Goal: Task Accomplishment & Management: Use online tool/utility

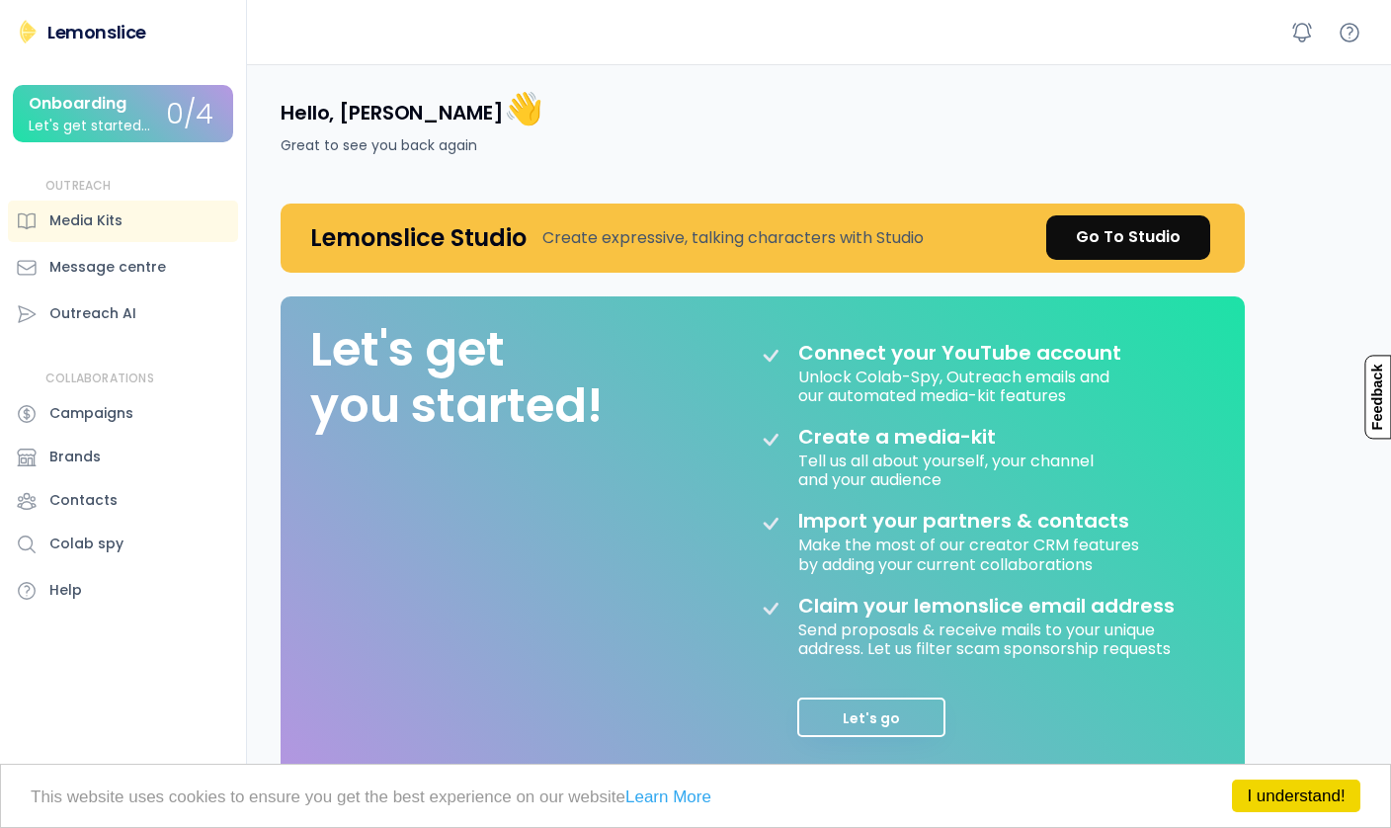
click at [891, 724] on button "Let's go" at bounding box center [872, 718] width 148 height 40
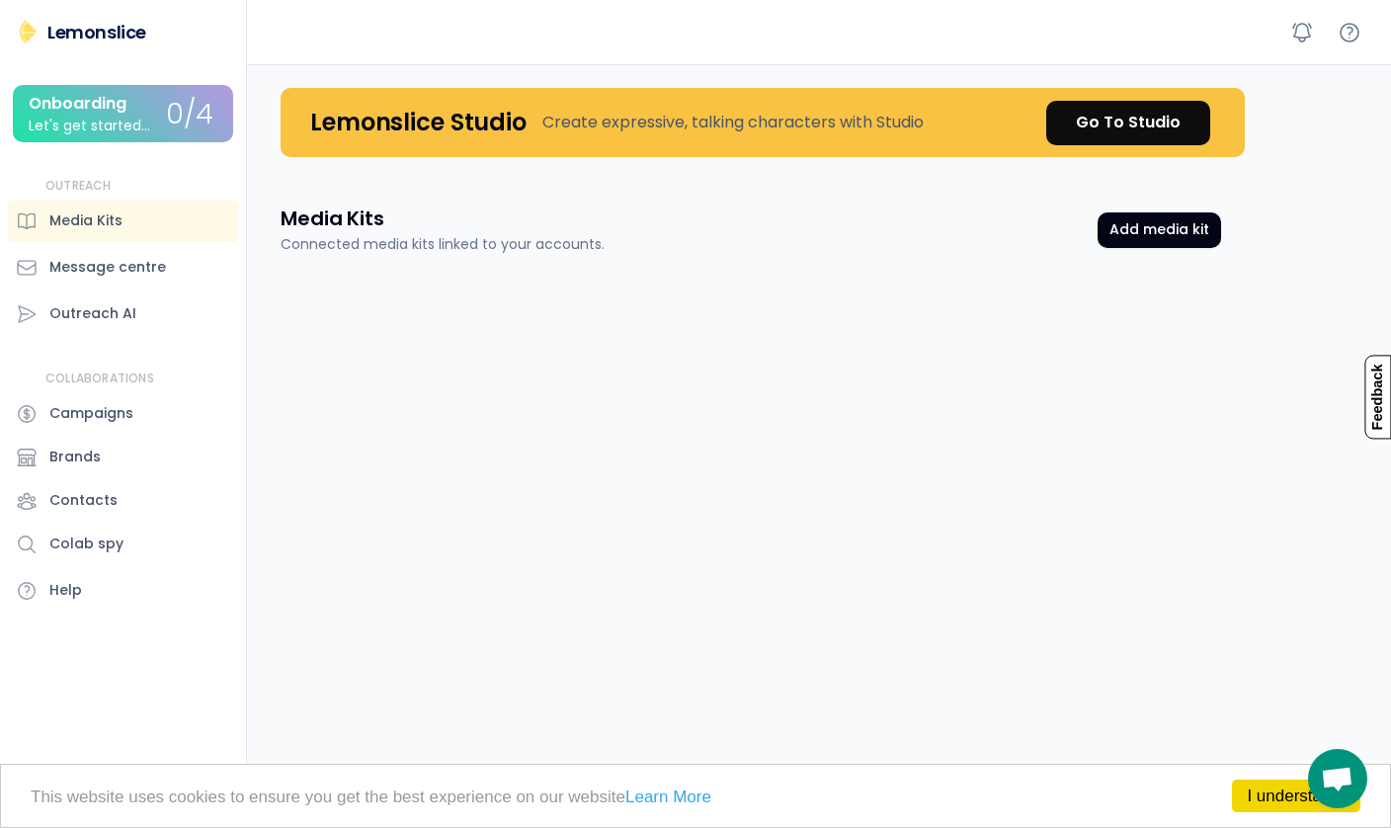
click at [156, 129] on div "Onboarding Let's get started..." at bounding box center [97, 114] width 137 height 39
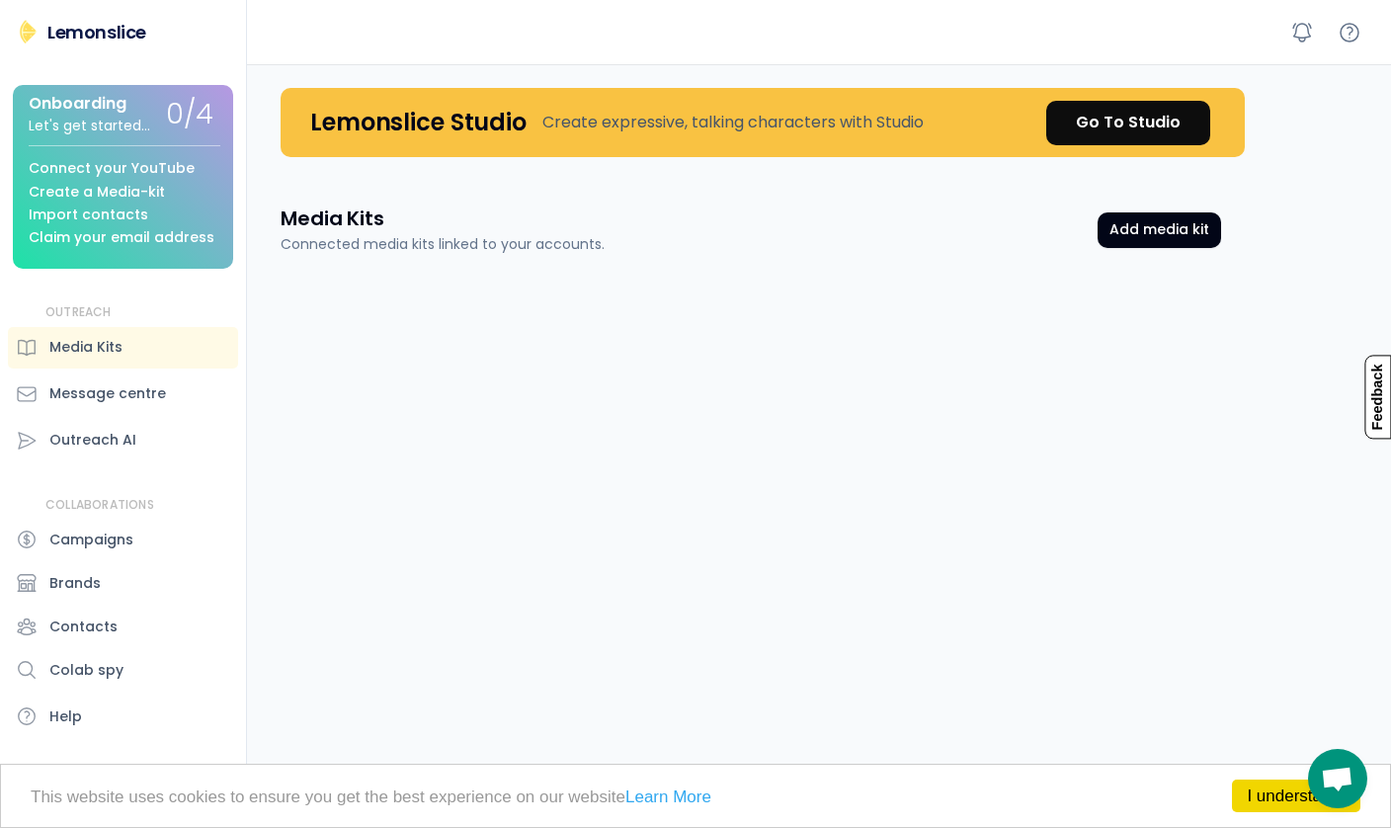
click at [146, 157] on div "Connect your YouTube Create a Media-kit Import contacts Claim your email address" at bounding box center [125, 195] width 192 height 101
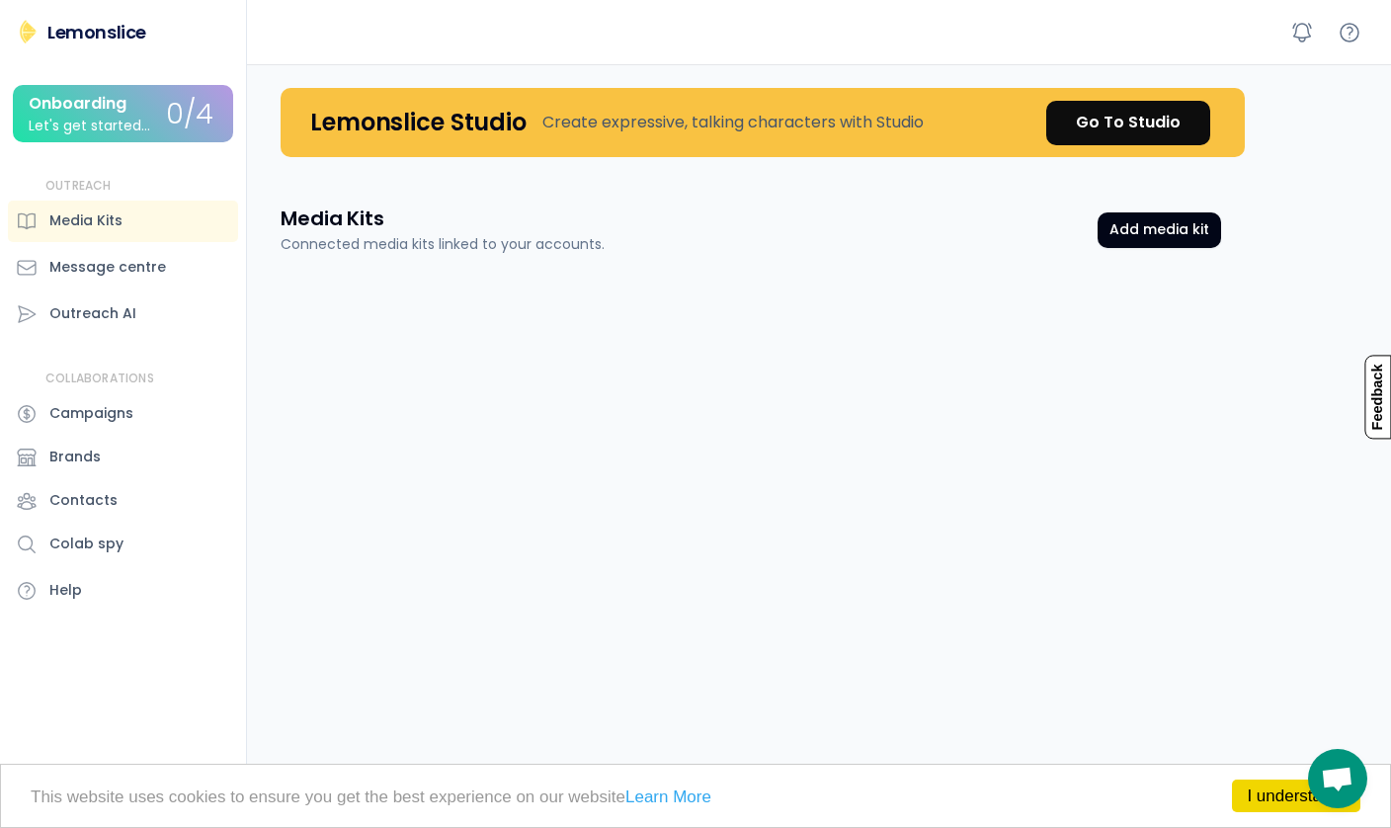
click at [116, 38] on div "Lemonslice" at bounding box center [96, 32] width 99 height 25
click at [86, 34] on div "Lemonslice" at bounding box center [96, 32] width 99 height 25
click at [1209, 238] on button "Add media kit" at bounding box center [1160, 230] width 124 height 36
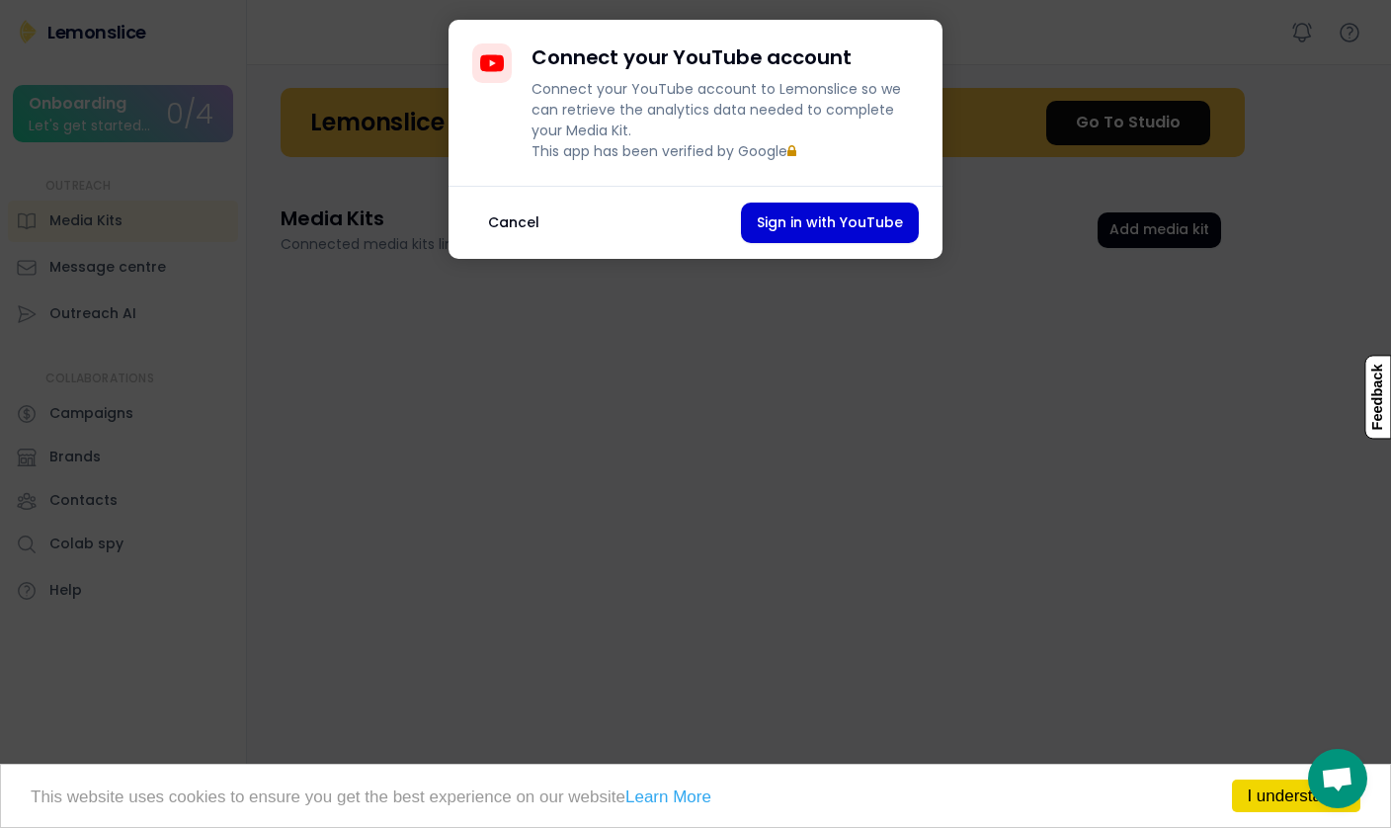
click at [832, 243] on button "Sign in with YouTube" at bounding box center [830, 223] width 178 height 41
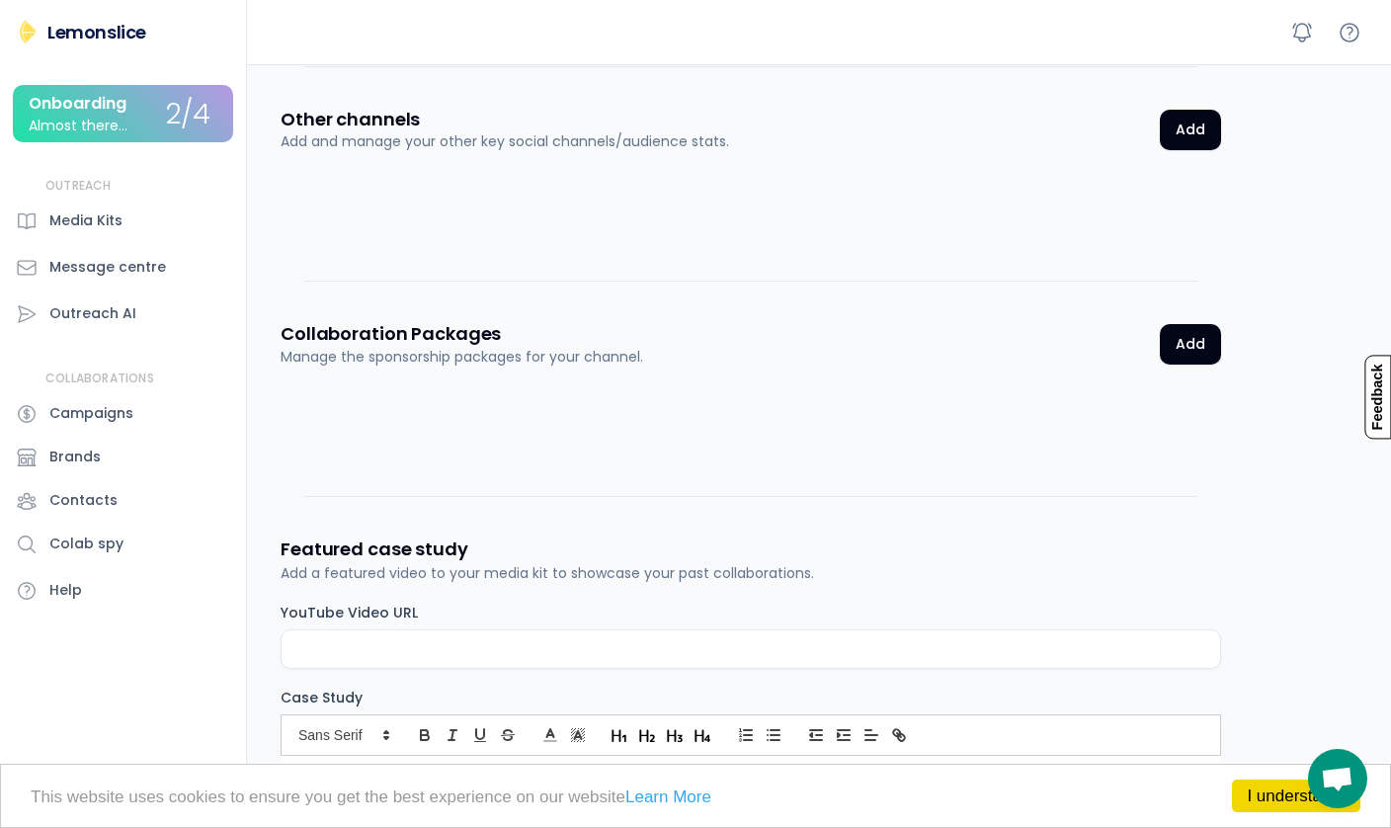
scroll to position [2697, 0]
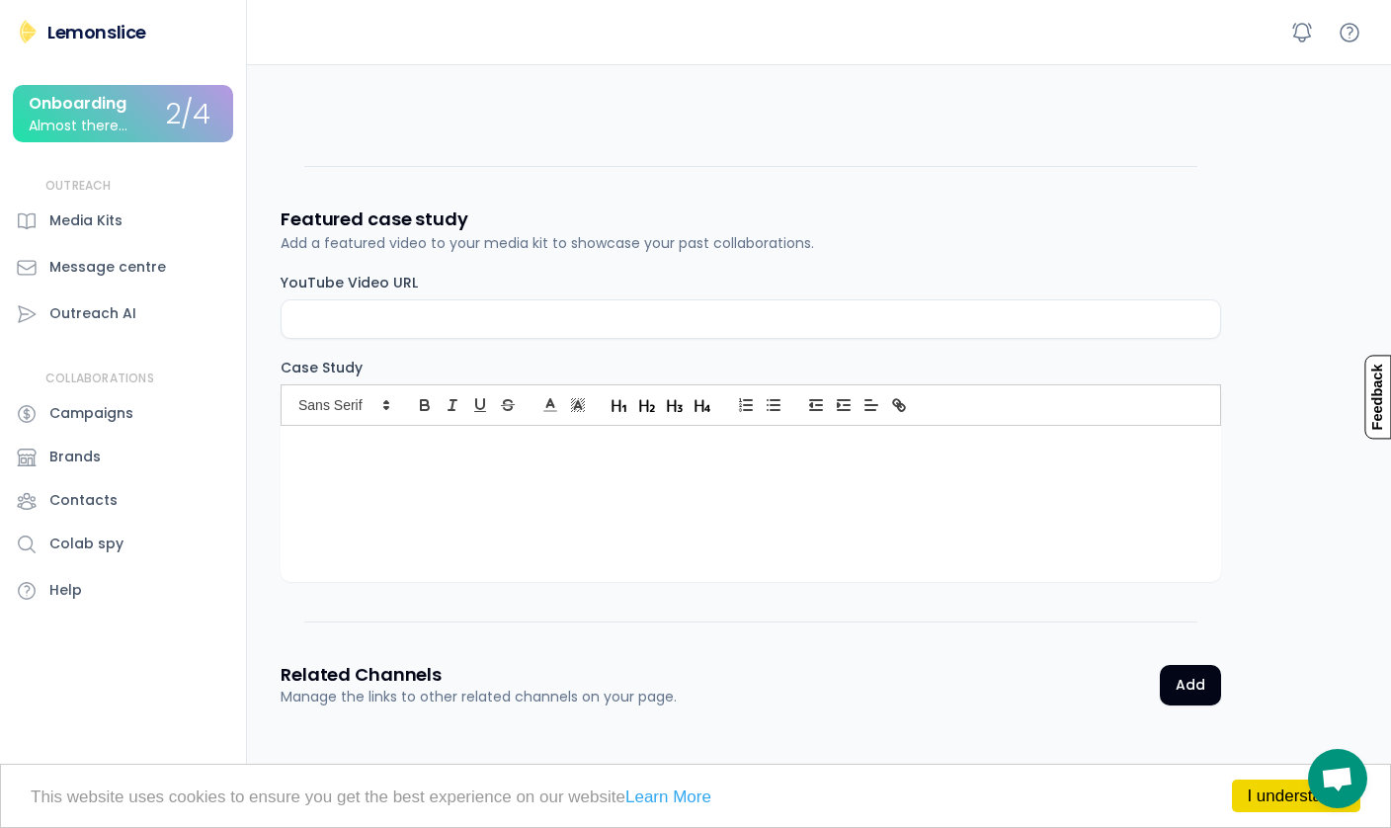
click at [99, 222] on div "Media Kits" at bounding box center [85, 220] width 73 height 21
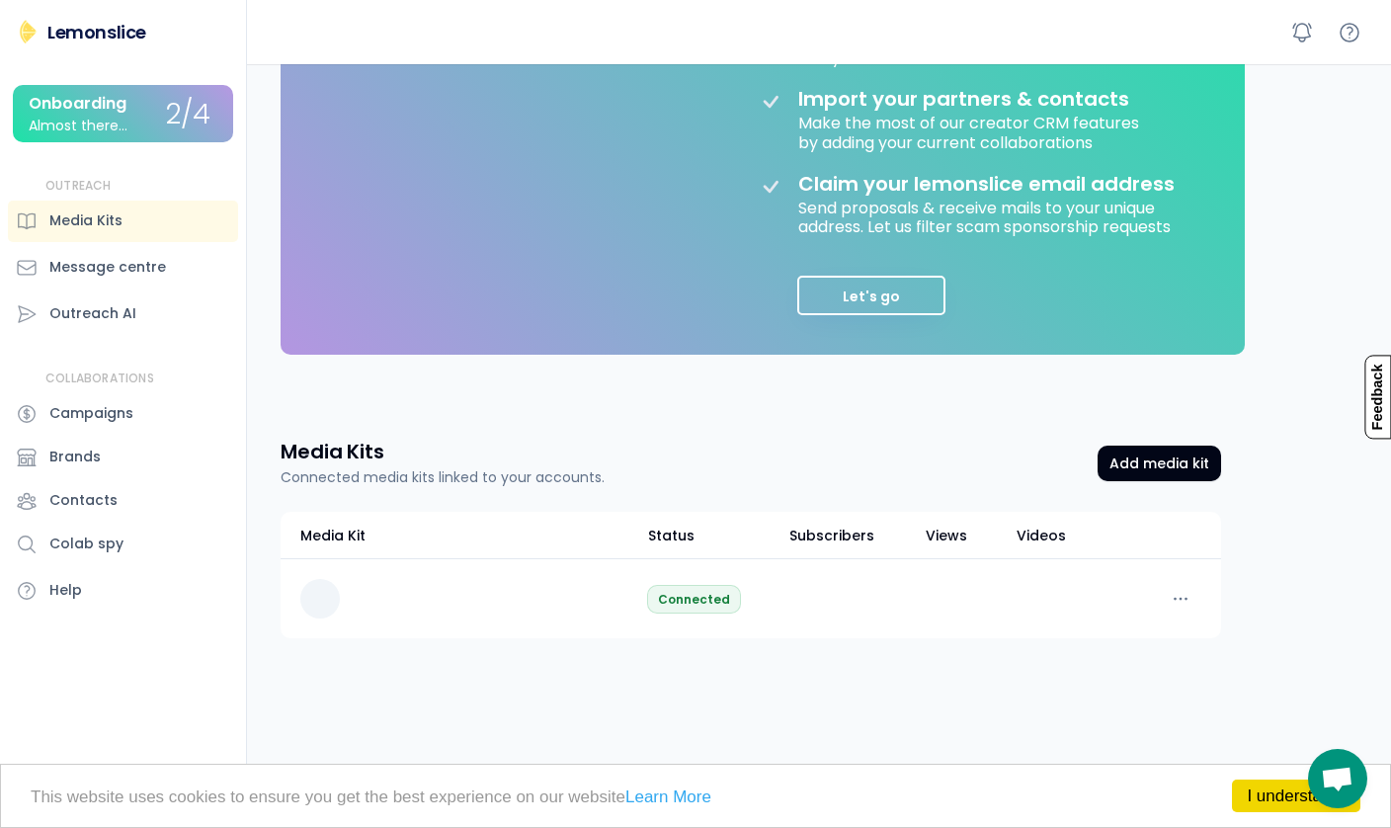
scroll to position [401, 0]
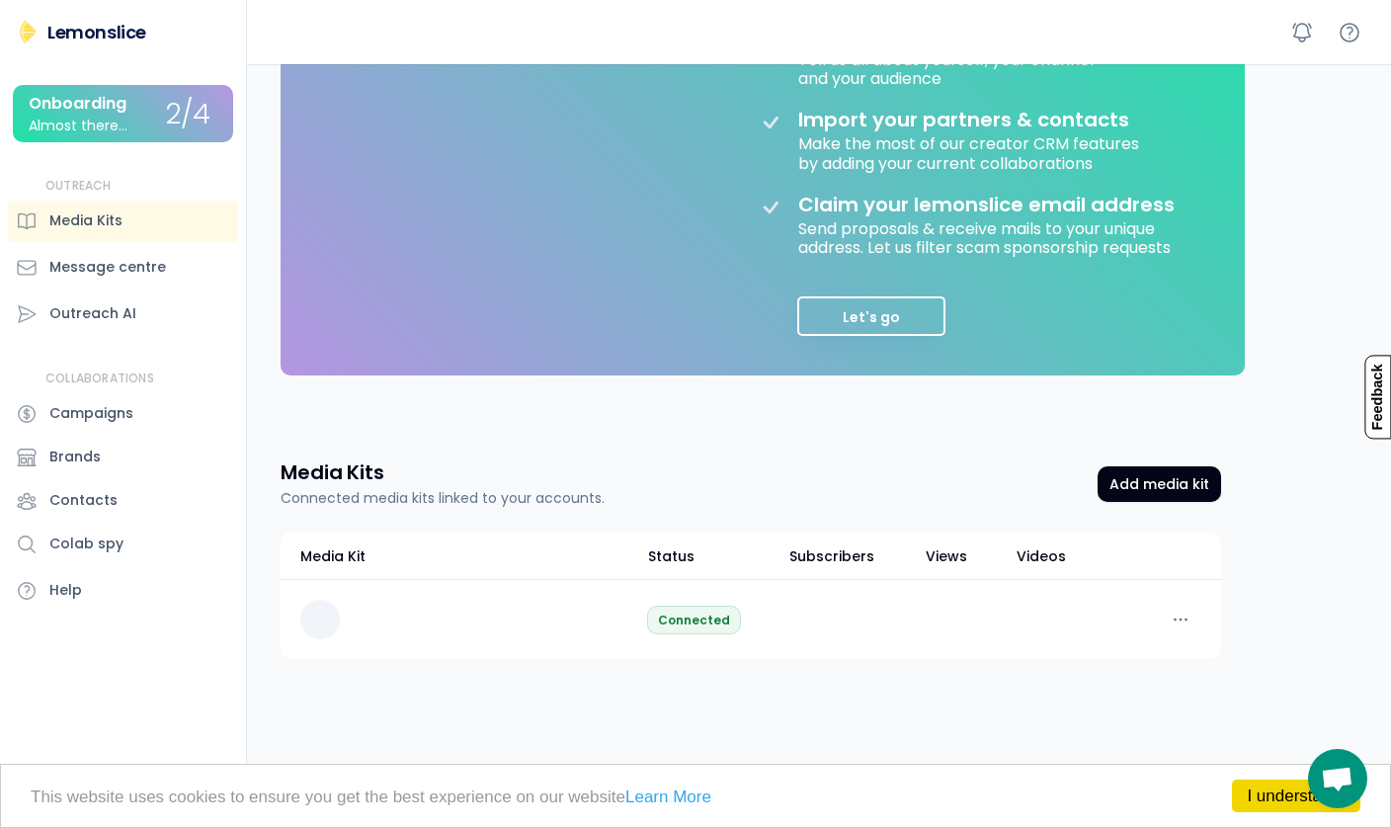
click at [103, 267] on div "Message centre" at bounding box center [107, 267] width 117 height 21
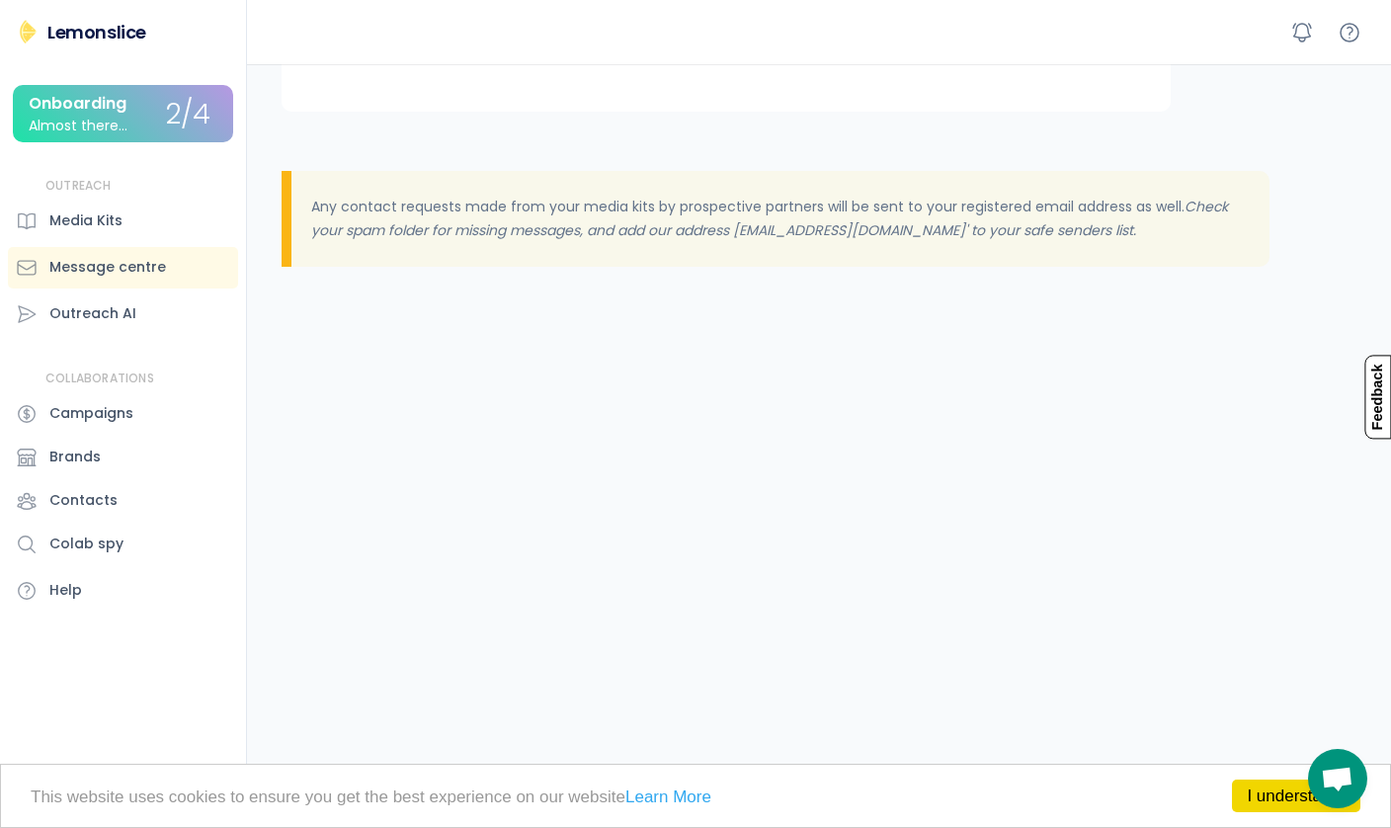
click at [91, 412] on div "Campaigns" at bounding box center [91, 413] width 84 height 21
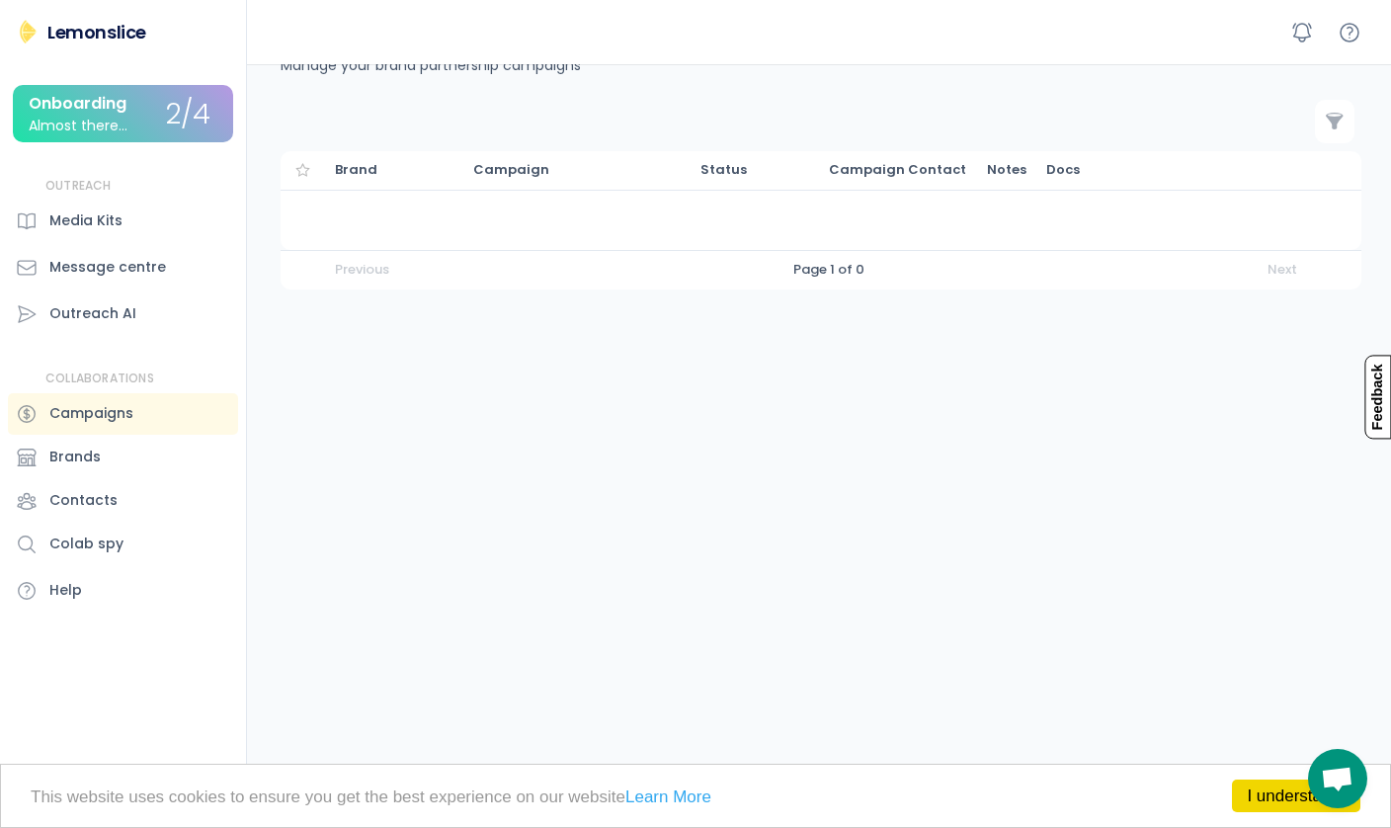
click at [94, 557] on div "Colab spy" at bounding box center [123, 545] width 230 height 42
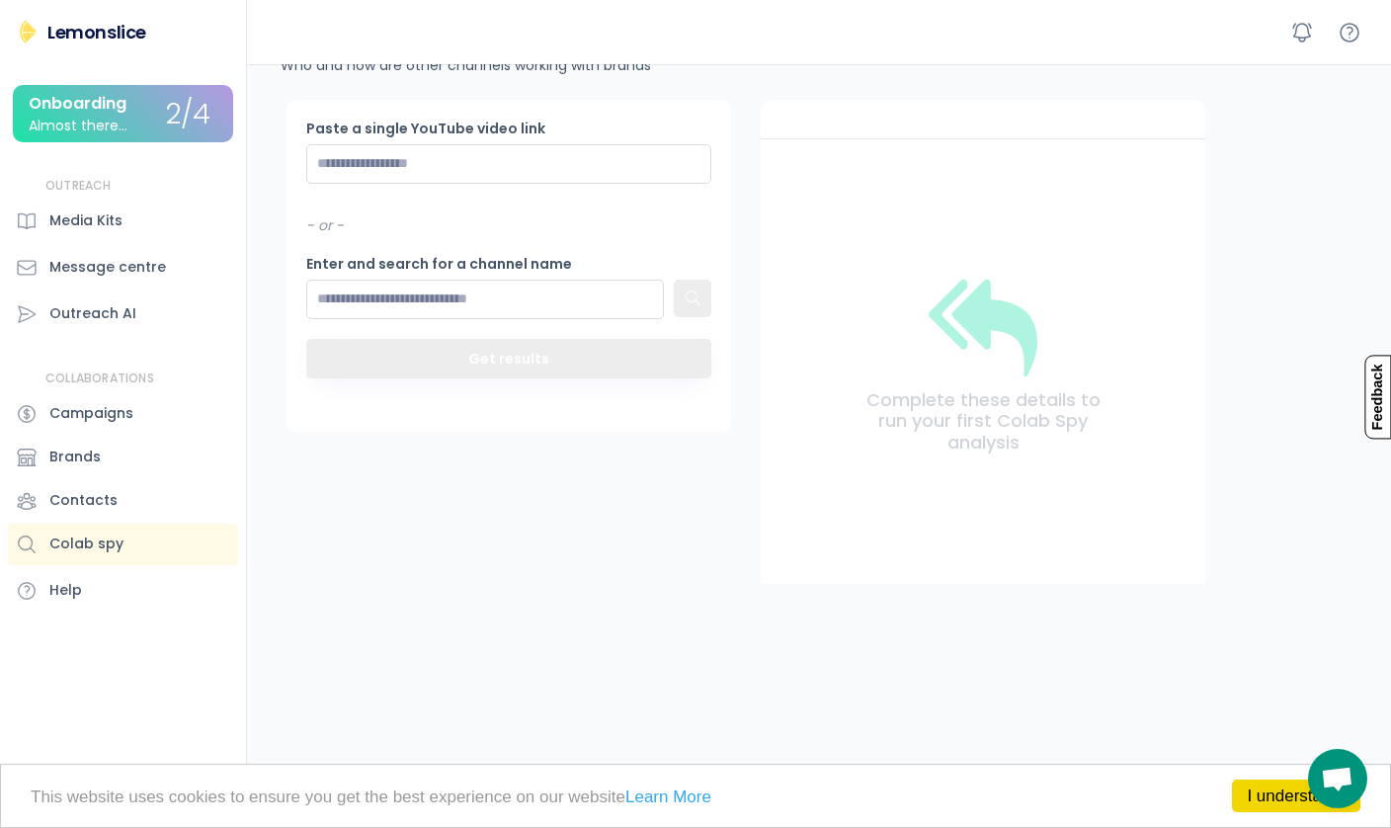
click at [81, 234] on div "Media Kits" at bounding box center [123, 222] width 230 height 42
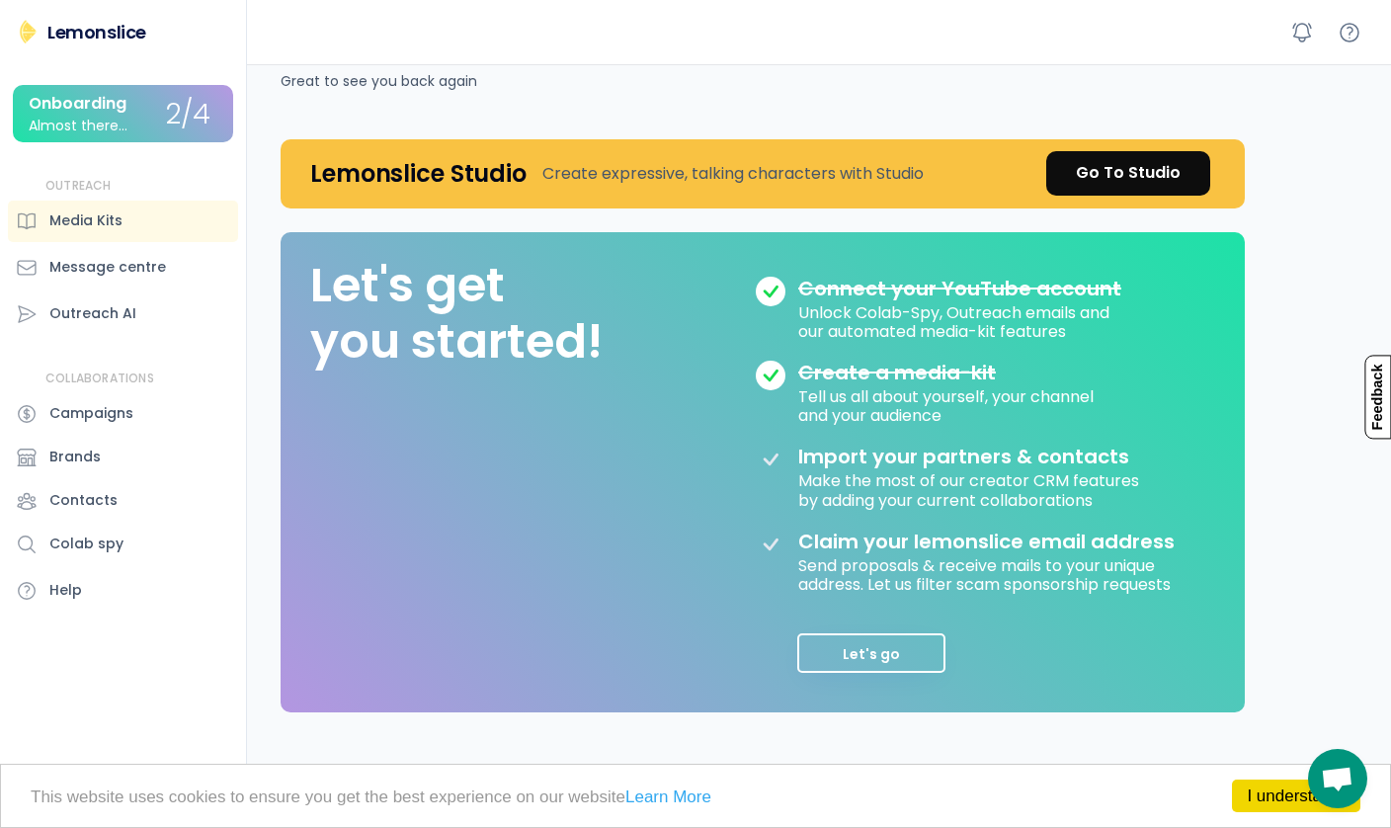
click at [116, 319] on div "Outreach AI" at bounding box center [92, 313] width 87 height 21
select select "**********"
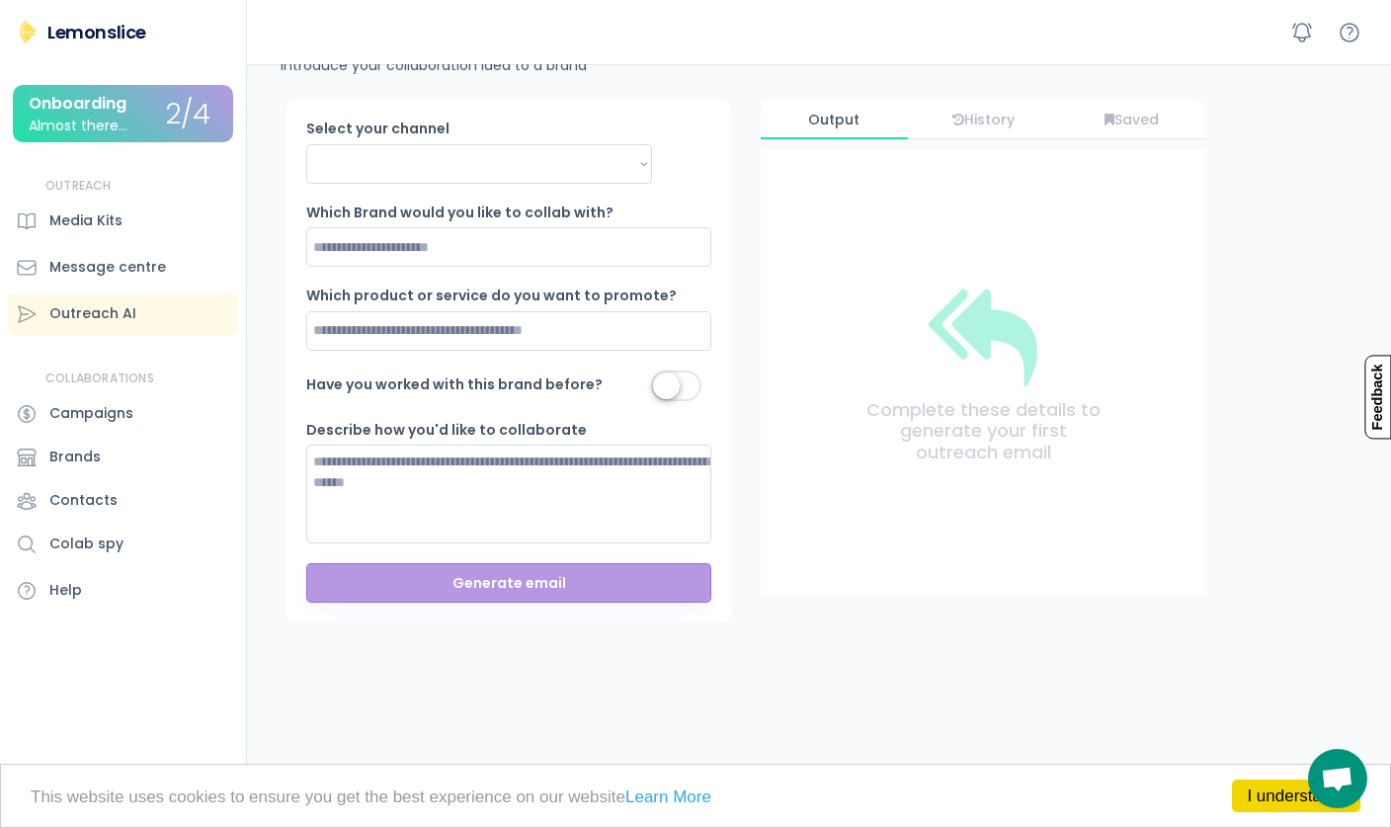
scroll to position [47, 0]
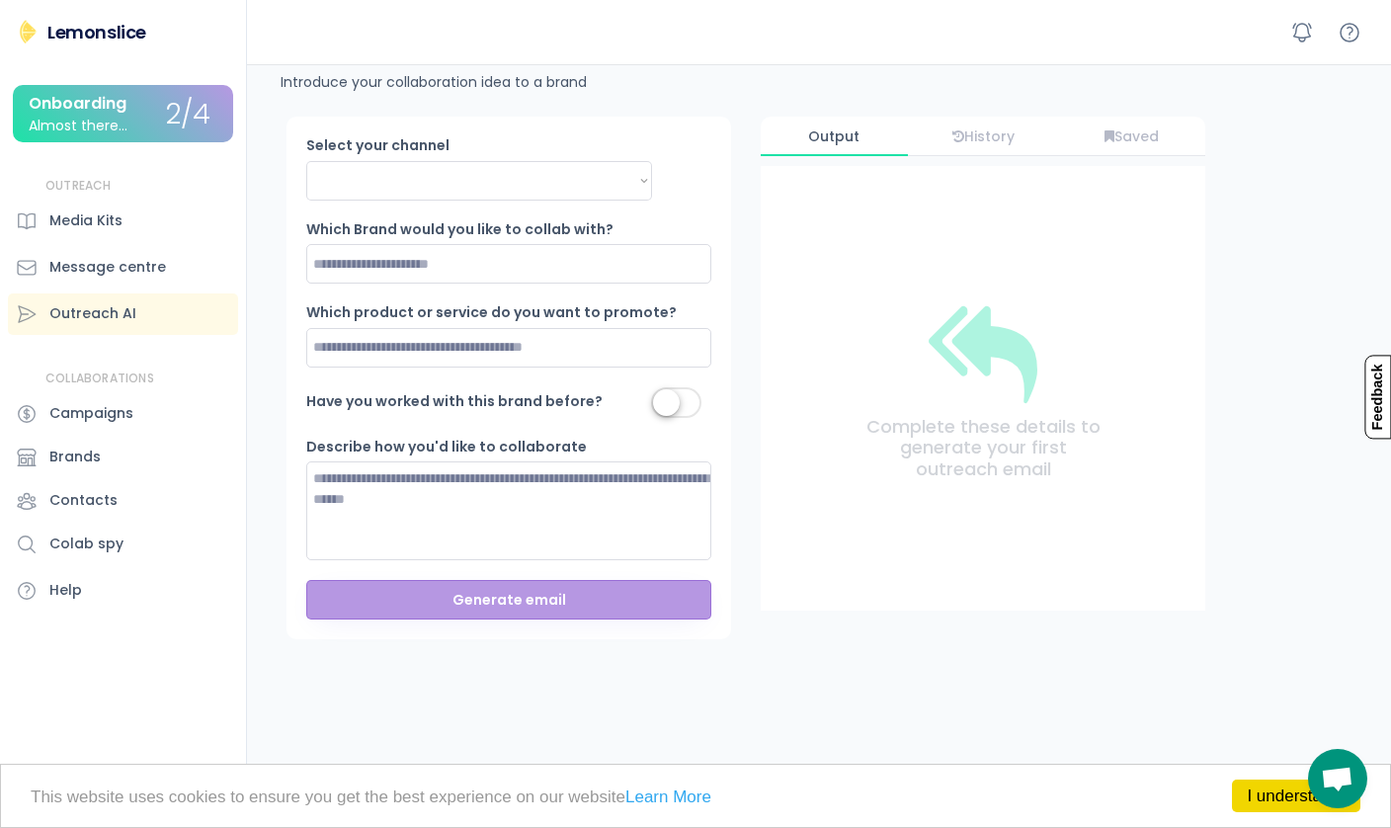
click at [103, 33] on div "Lemonslice" at bounding box center [96, 32] width 99 height 25
click at [56, 218] on div "Media Kits" at bounding box center [85, 220] width 73 height 21
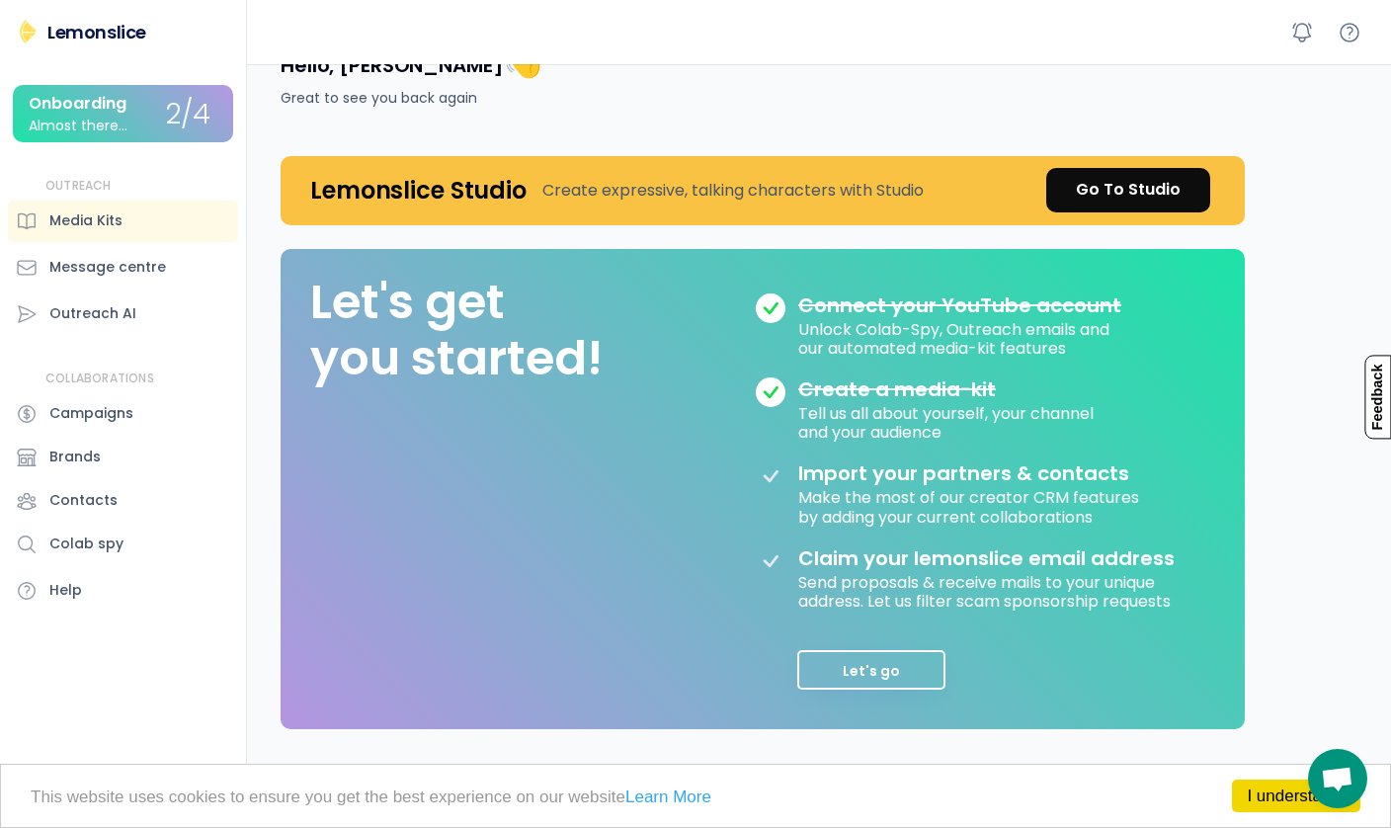
click at [1130, 200] on div "Go To Studio" at bounding box center [1128, 190] width 105 height 24
